Goal: Information Seeking & Learning: Learn about a topic

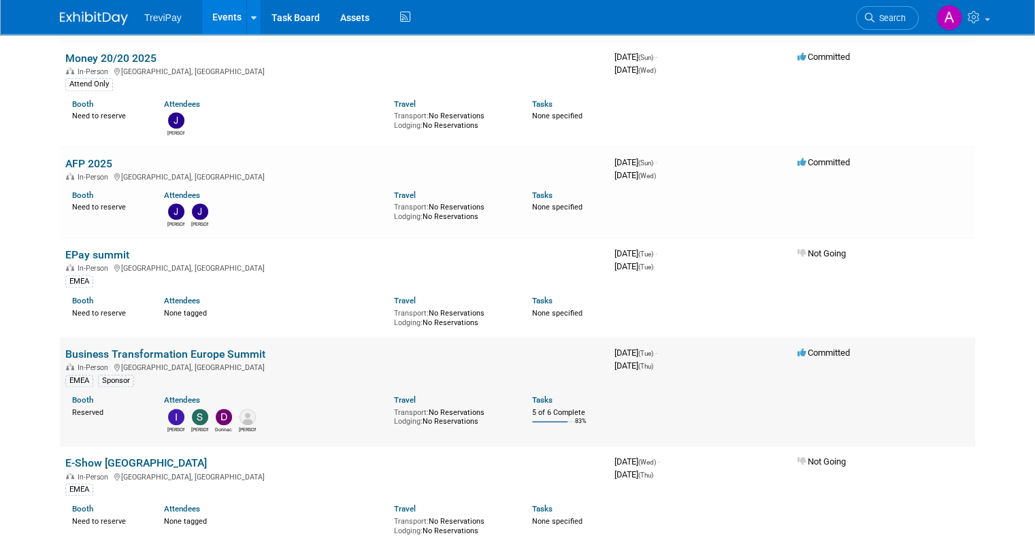
scroll to position [1157, 0]
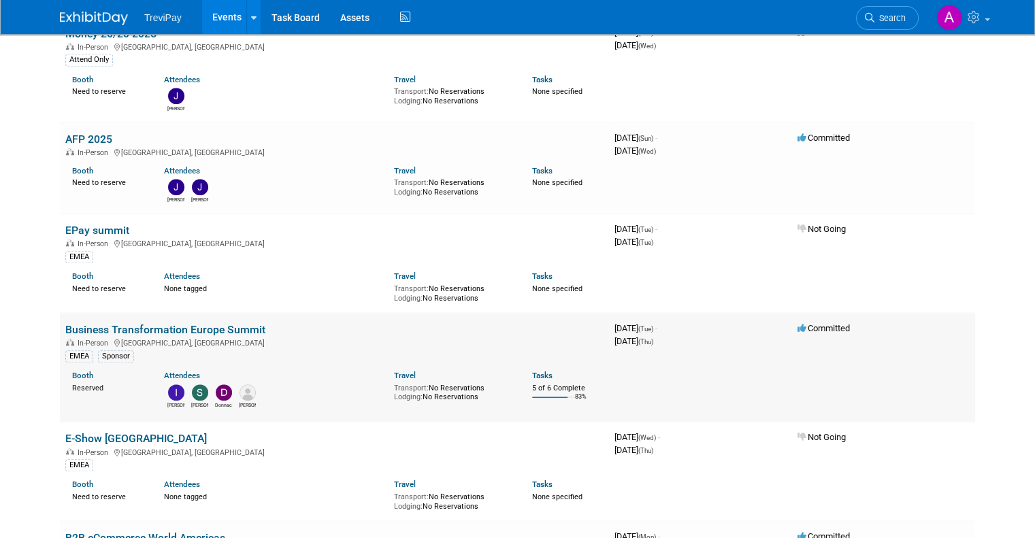
click at [229, 323] on link "Business Transformation Europe Summit" at bounding box center [165, 329] width 200 height 13
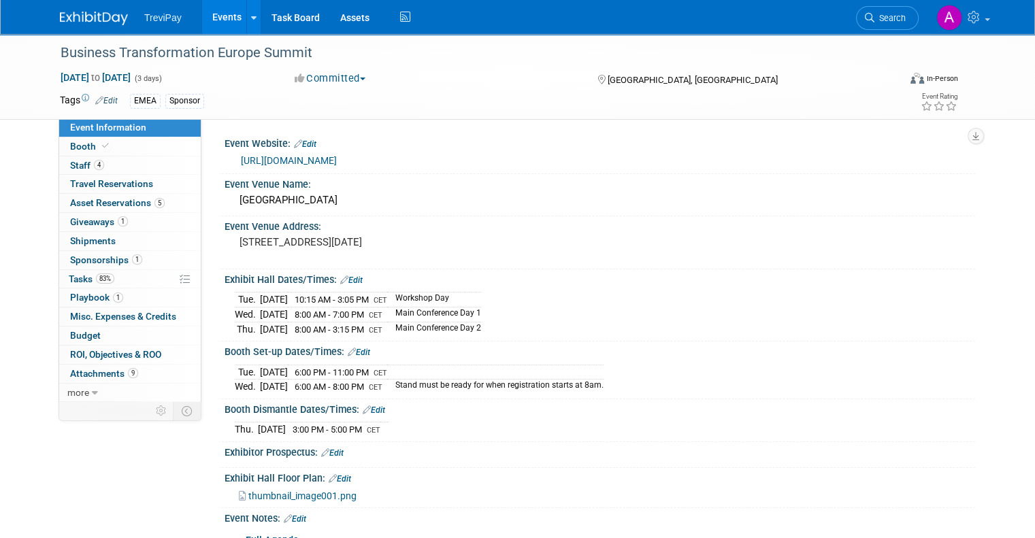
click at [337, 161] on link "[URL][DOMAIN_NAME]" at bounding box center [289, 160] width 96 height 11
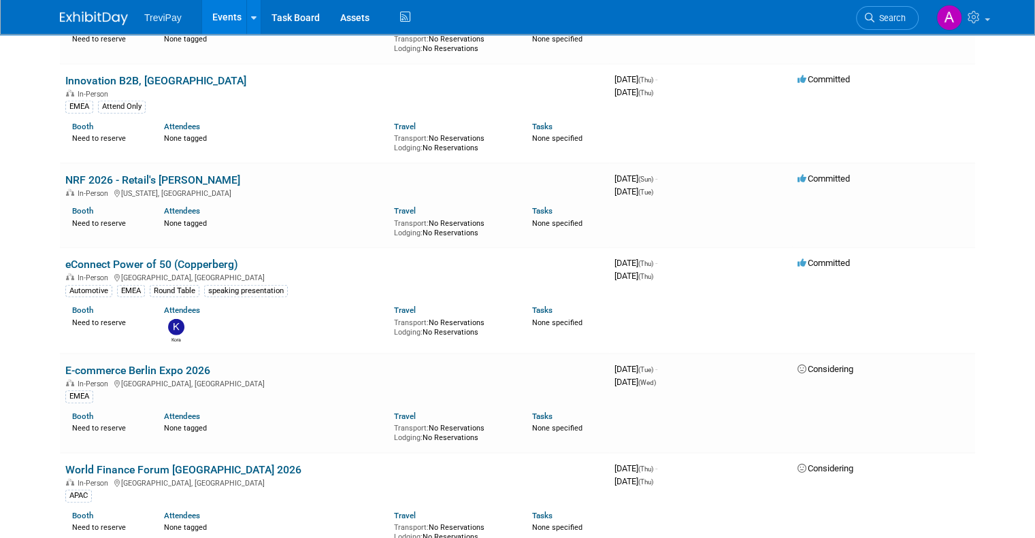
scroll to position [3880, 0]
click at [174, 259] on link "eConnect Power of 50 (Copperberg)" at bounding box center [151, 265] width 173 height 13
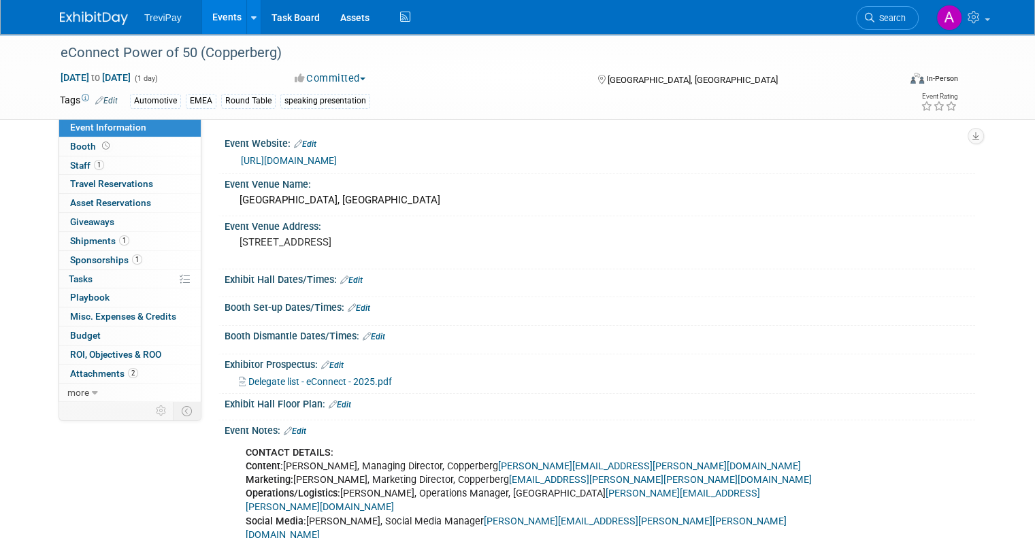
click at [337, 159] on link "https://www.copperberg.com/econnect-powerof50/" at bounding box center [289, 160] width 96 height 11
